Goal: Transaction & Acquisition: Register for event/course

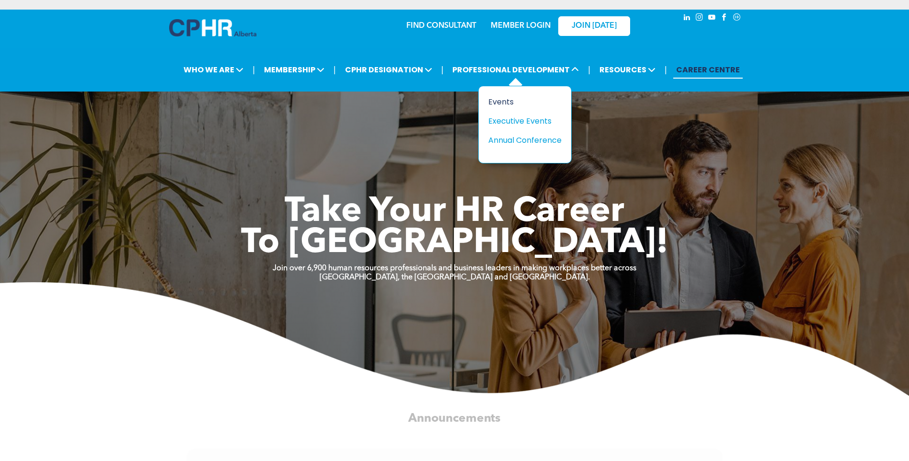
click at [503, 103] on div "Events" at bounding box center [521, 102] width 66 height 12
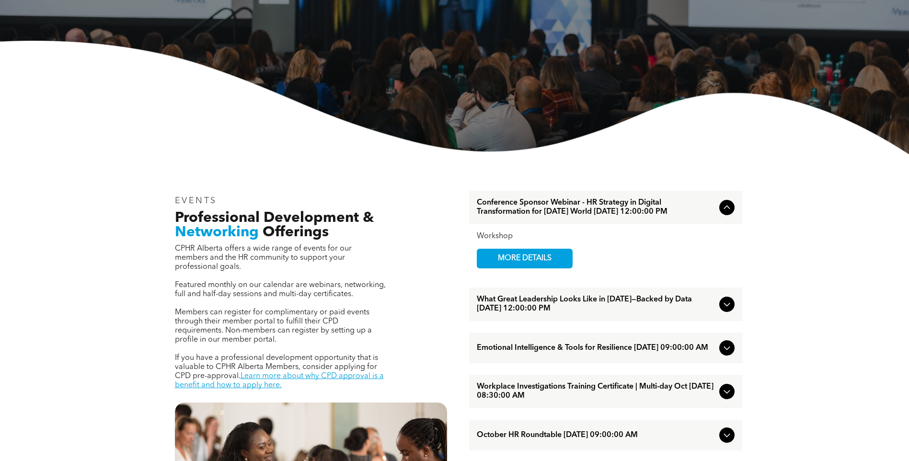
scroll to position [240, 0]
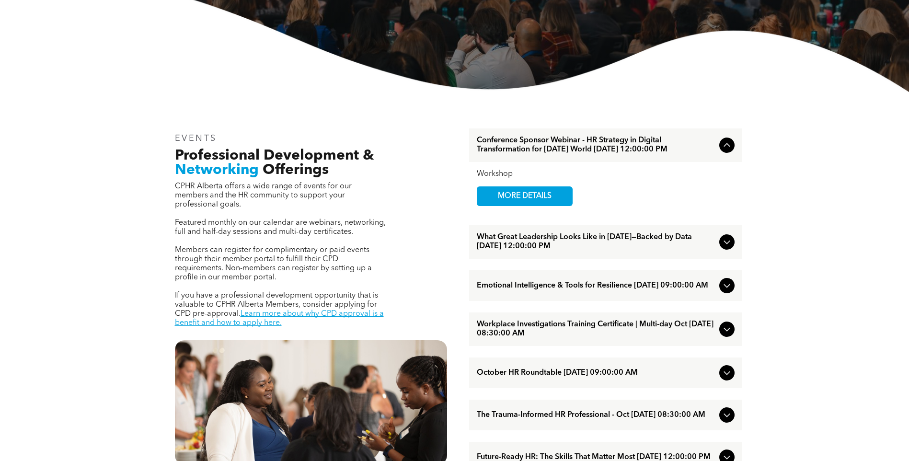
click at [730, 248] on icon at bounding box center [727, 242] width 12 height 12
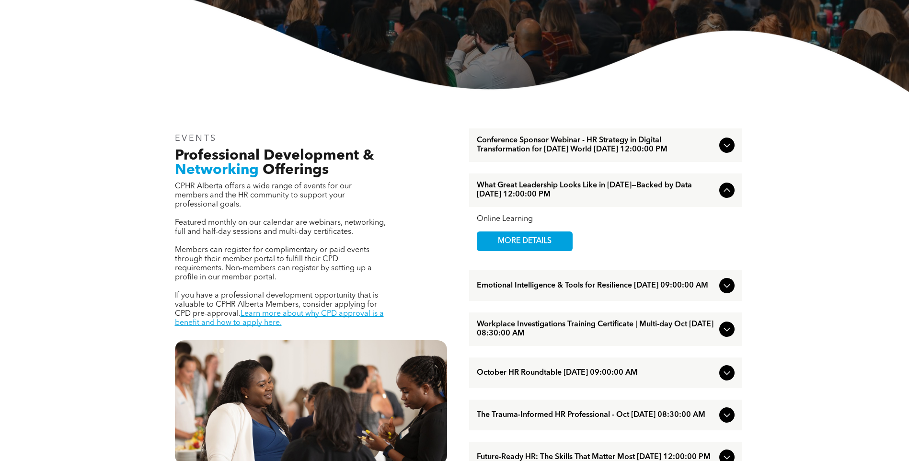
click at [729, 196] on icon at bounding box center [727, 191] width 12 height 12
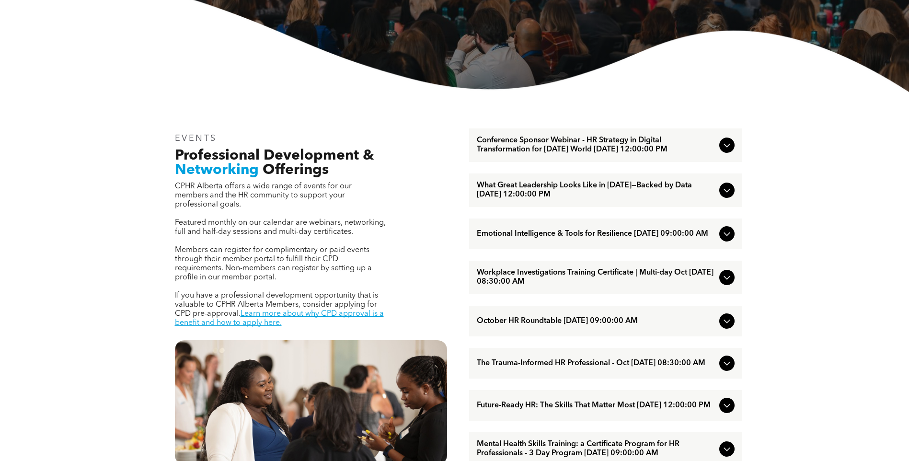
click at [721, 240] on icon at bounding box center [727, 234] width 12 height 12
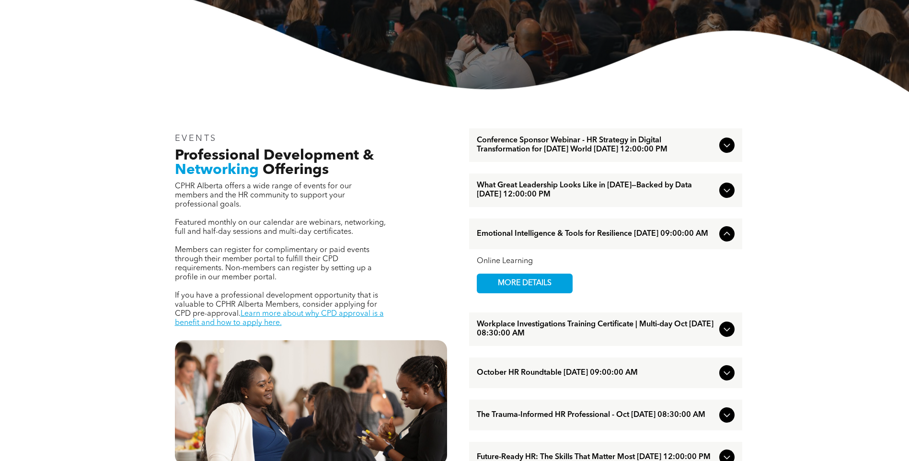
click at [721, 240] on icon at bounding box center [727, 234] width 12 height 12
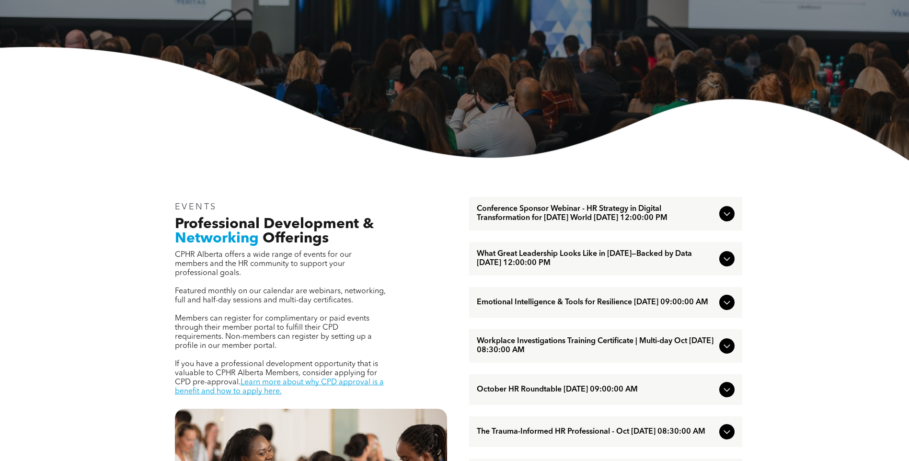
scroll to position [192, 0]
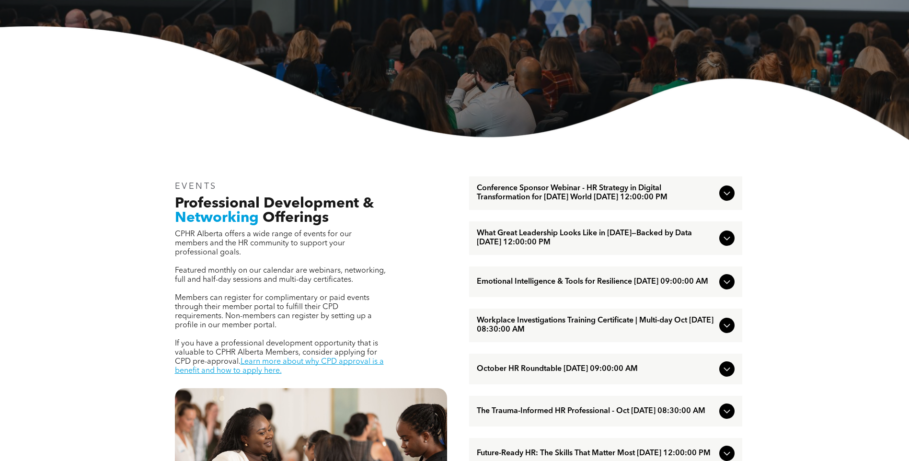
click at [725, 244] on icon at bounding box center [727, 238] width 12 height 12
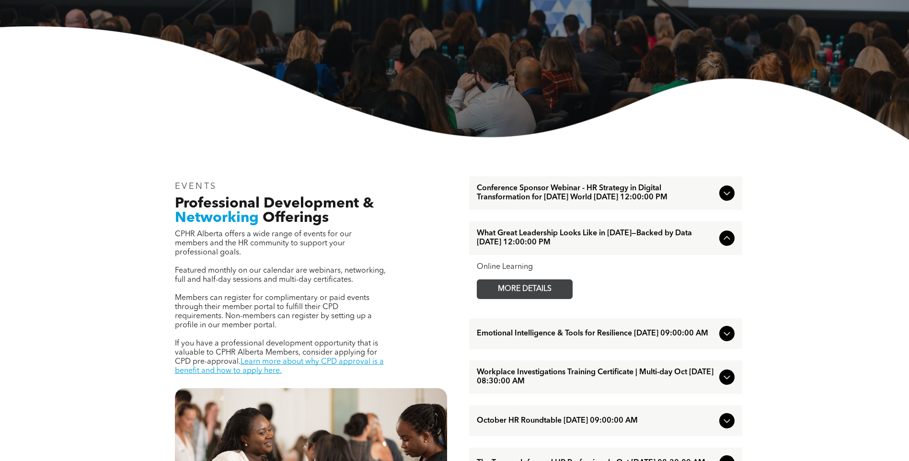
click at [545, 299] on span "MORE DETAILS" at bounding box center [525, 289] width 76 height 19
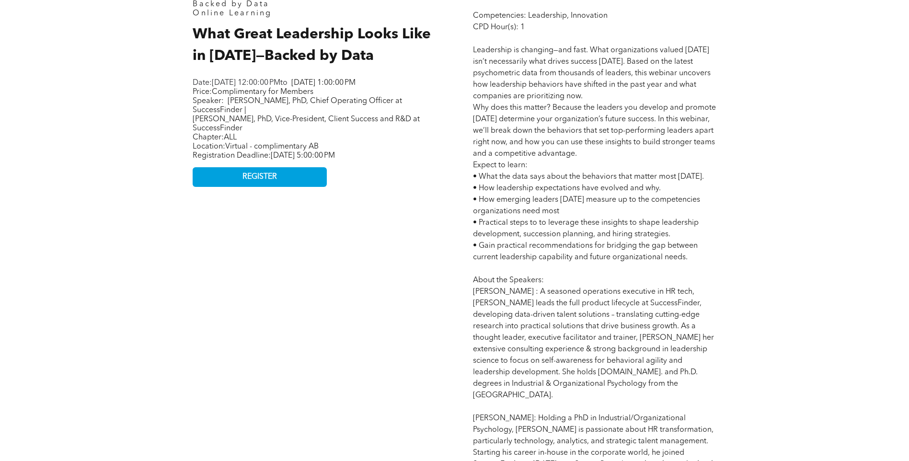
scroll to position [383, 0]
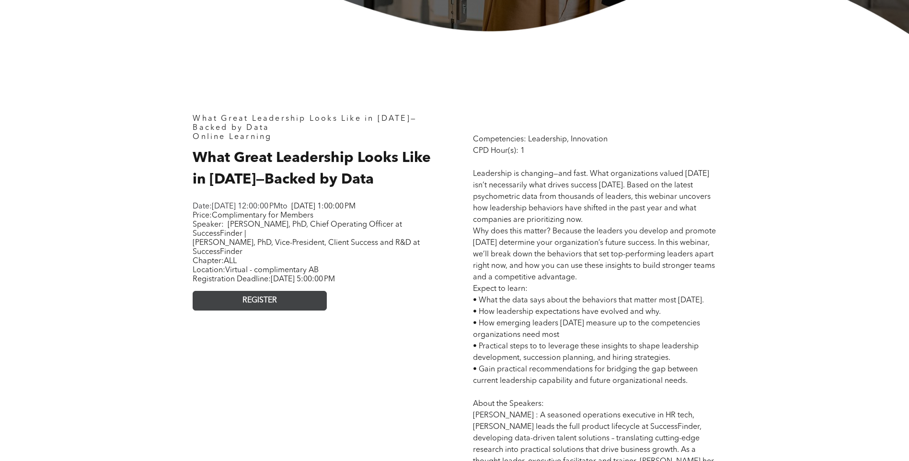
click at [278, 311] on link "REGISTER" at bounding box center [260, 301] width 134 height 20
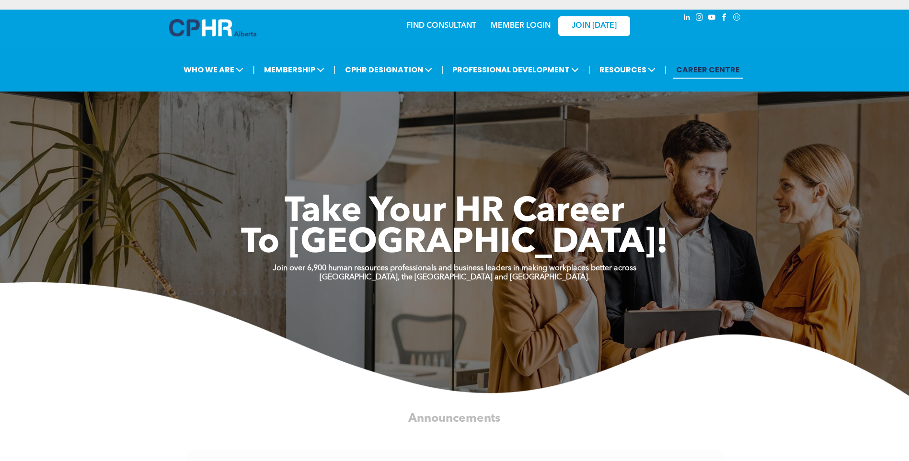
click at [520, 26] on link "MEMBER LOGIN" at bounding box center [521, 26] width 60 height 8
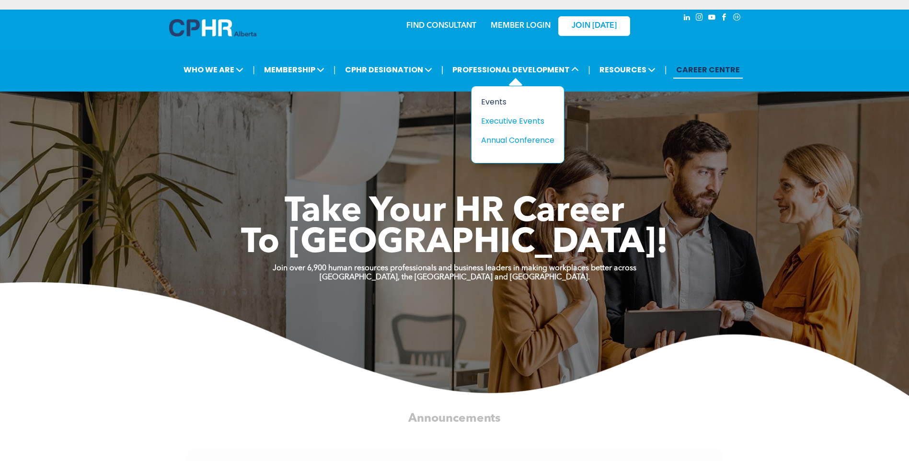
click at [500, 99] on div "Events" at bounding box center [514, 102] width 66 height 12
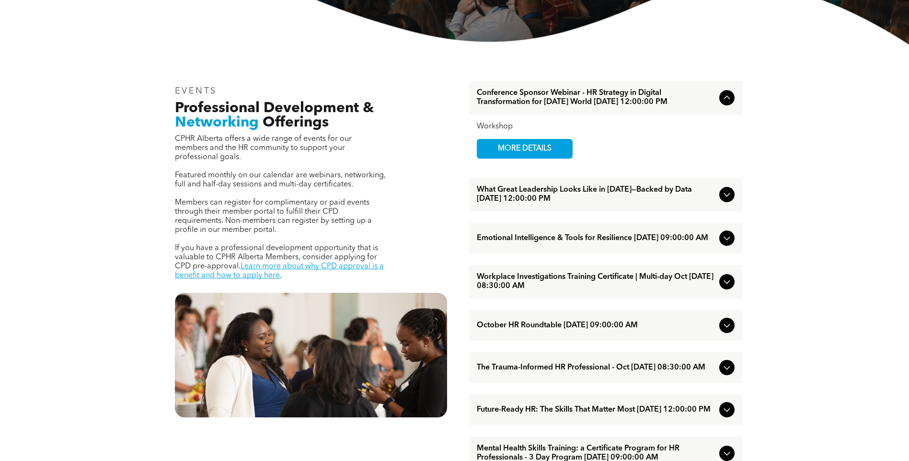
scroll to position [288, 0]
click at [727, 200] on icon at bounding box center [727, 194] width 12 height 12
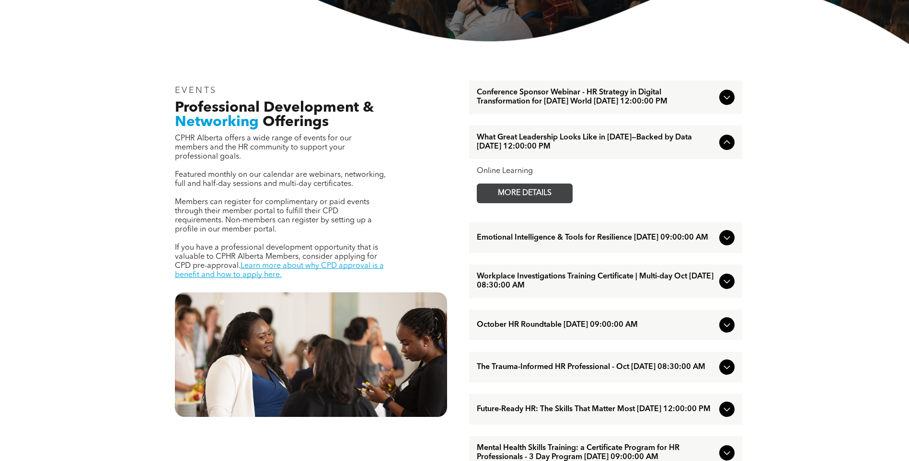
click at [537, 201] on span "MORE DETAILS" at bounding box center [525, 193] width 76 height 19
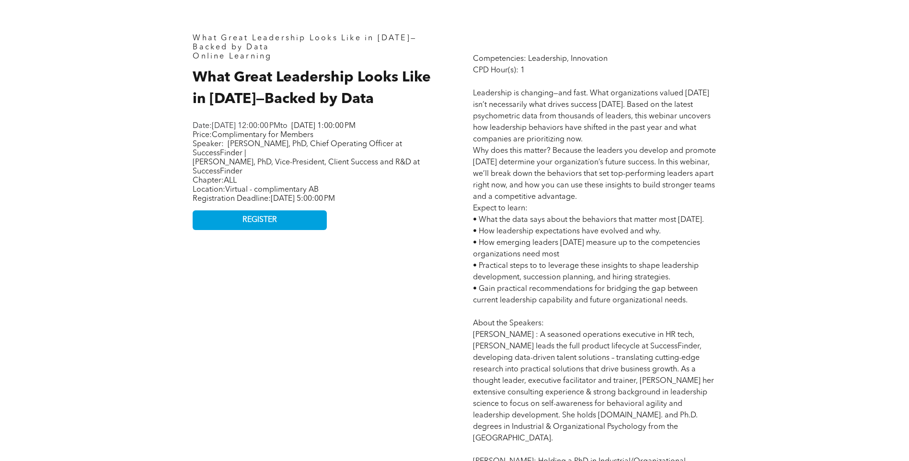
scroll to position [479, 0]
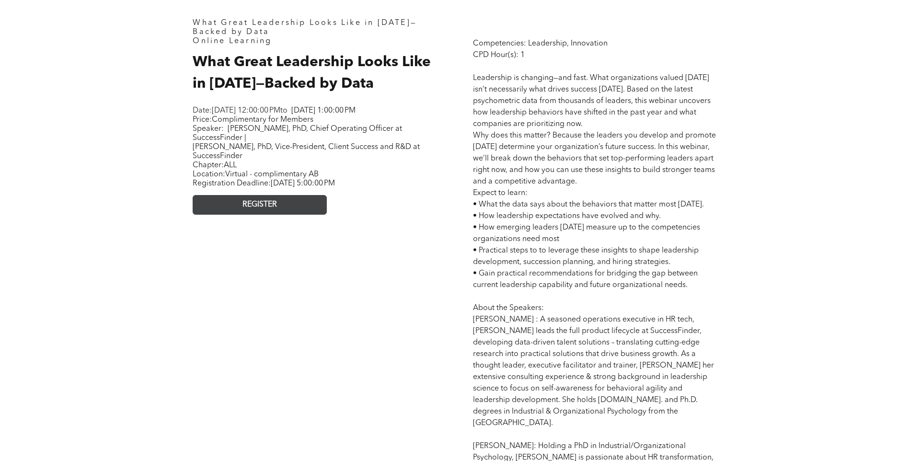
click at [297, 215] on link "REGISTER" at bounding box center [260, 205] width 134 height 20
